Goal: Use online tool/utility: Use online tool/utility

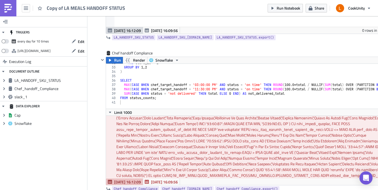
scroll to position [278, 0]
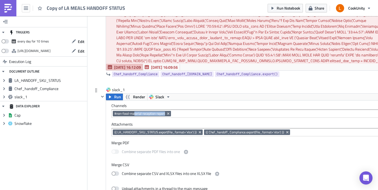
drag, startPoint x: 135, startPoint y: 114, endPoint x: 167, endPoint y: 115, distance: 31.7
click at [167, 115] on span "#non-food-material-reception-report" at bounding box center [142, 113] width 58 height 5
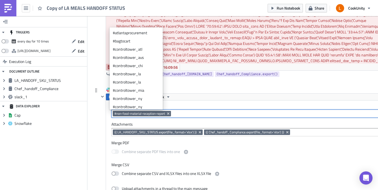
scroll to position [278, 2]
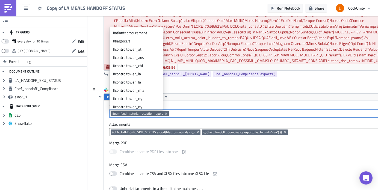
click at [175, 114] on input at bounding box center [272, 113] width 204 height 5
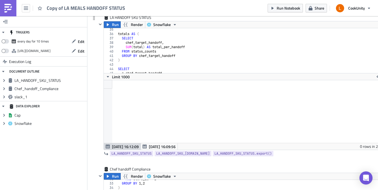
scroll to position [67, 0]
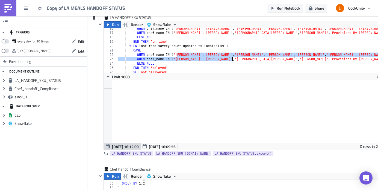
drag, startPoint x: 177, startPoint y: 54, endPoint x: 247, endPoint y: 58, distance: 70.3
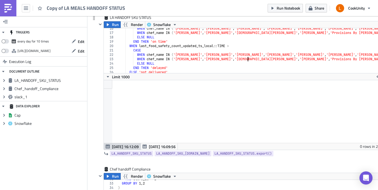
type textarea "WHEN chef_name IN ('[PERSON_NAME]','[PERSON_NAME]','[PERSON_NAME]','[PERSON_NAM…"
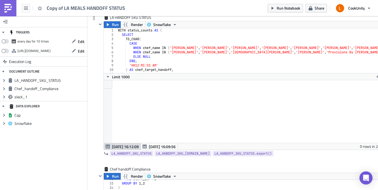
scroll to position [0, 0]
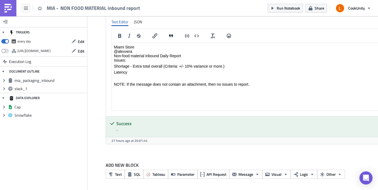
scroll to position [341, 0]
